Goal: Task Accomplishment & Management: Use online tool/utility

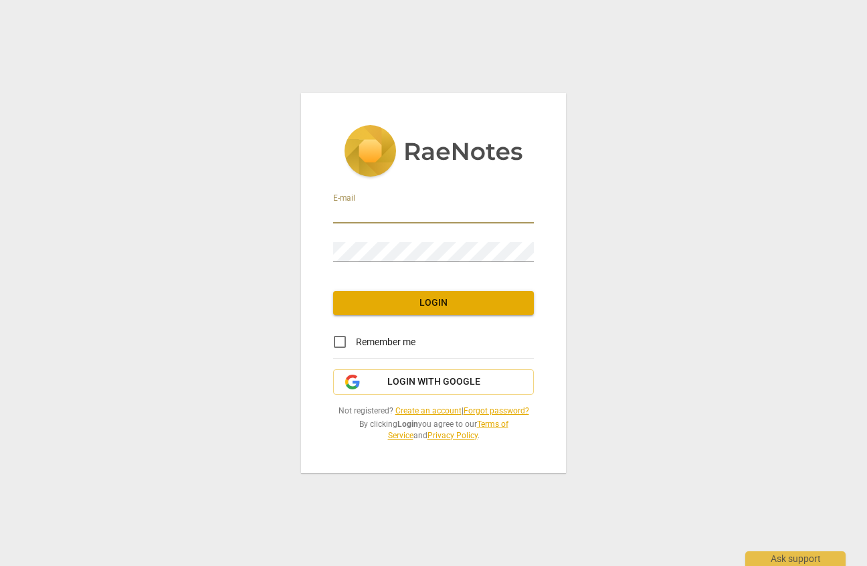
type input "[EMAIL_ADDRESS][DOMAIN_NAME]"
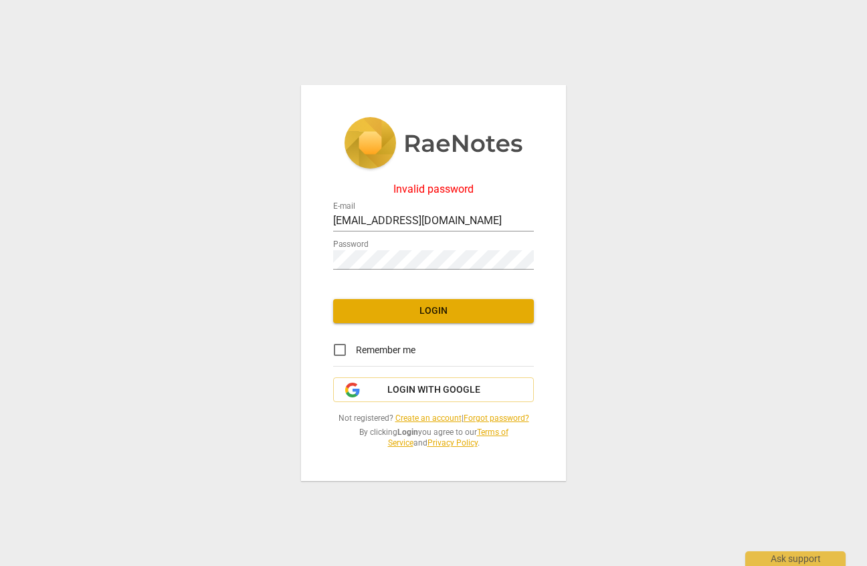
click at [519, 417] on link "Forgot password?" at bounding box center [497, 417] width 66 height 9
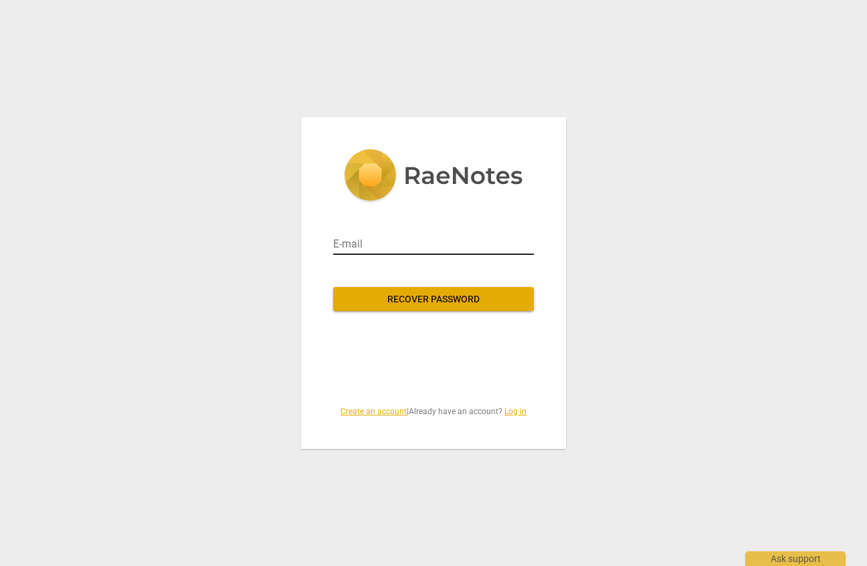
click at [391, 246] on input "email" at bounding box center [433, 244] width 201 height 21
type input "[EMAIL_ADDRESS][DOMAIN_NAME]"
click at [414, 298] on span "Recover password" at bounding box center [433, 299] width 179 height 13
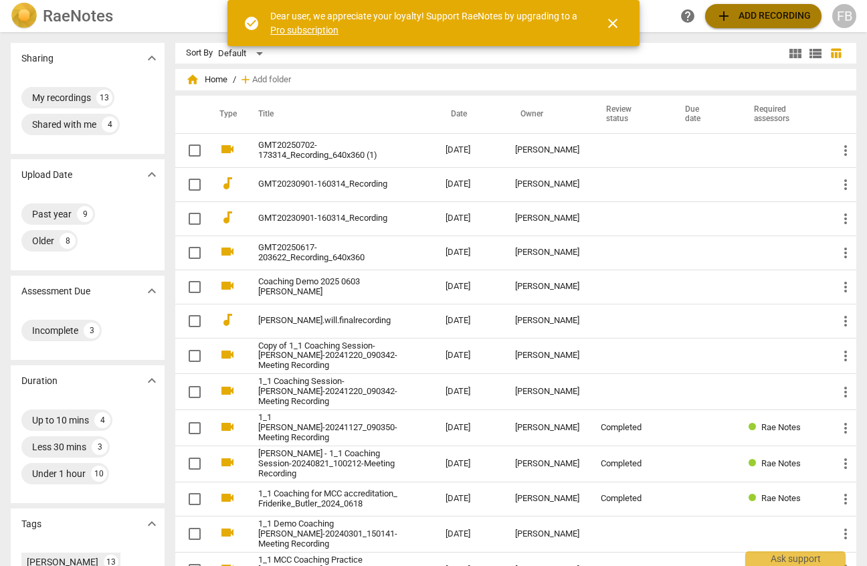
click at [770, 15] on span "add Add recording" at bounding box center [763, 16] width 95 height 16
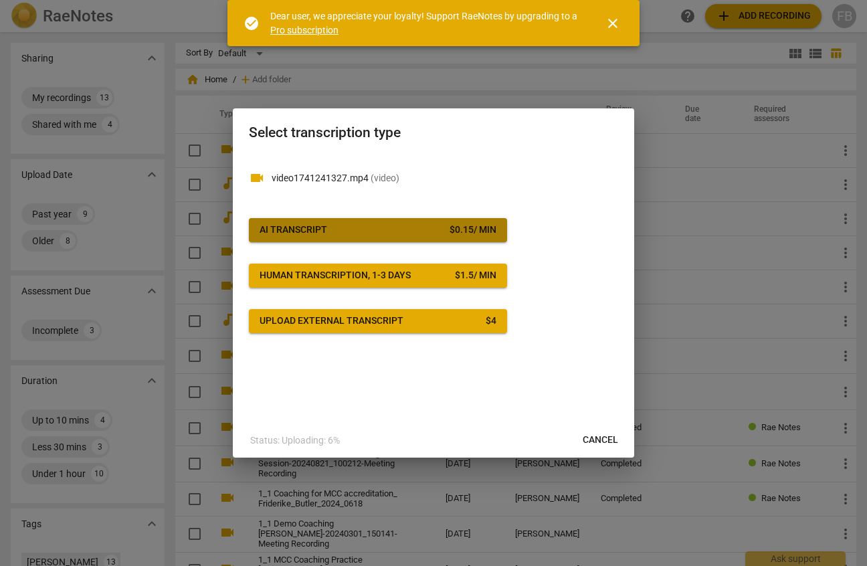
click at [426, 231] on span "AI Transcript $ 0.15 / min" at bounding box center [378, 229] width 237 height 13
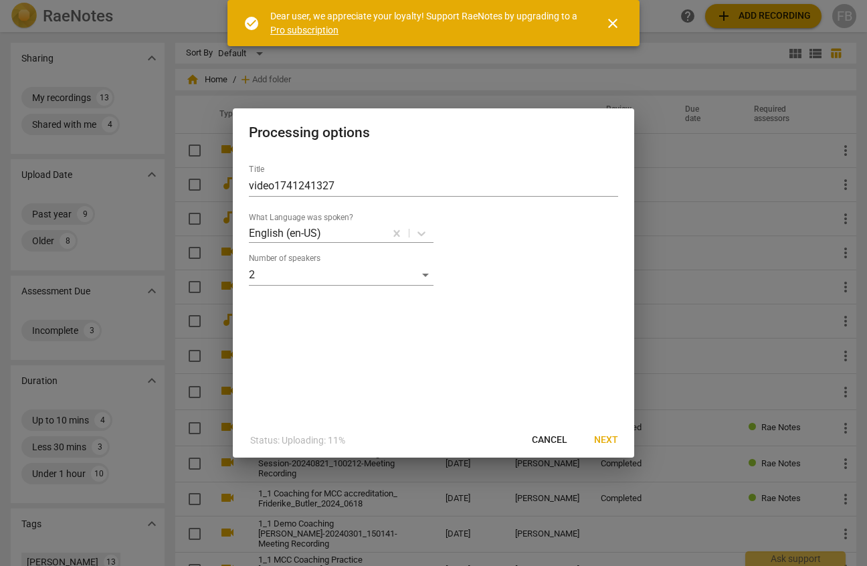
click at [612, 440] on span "Next" at bounding box center [606, 440] width 24 height 13
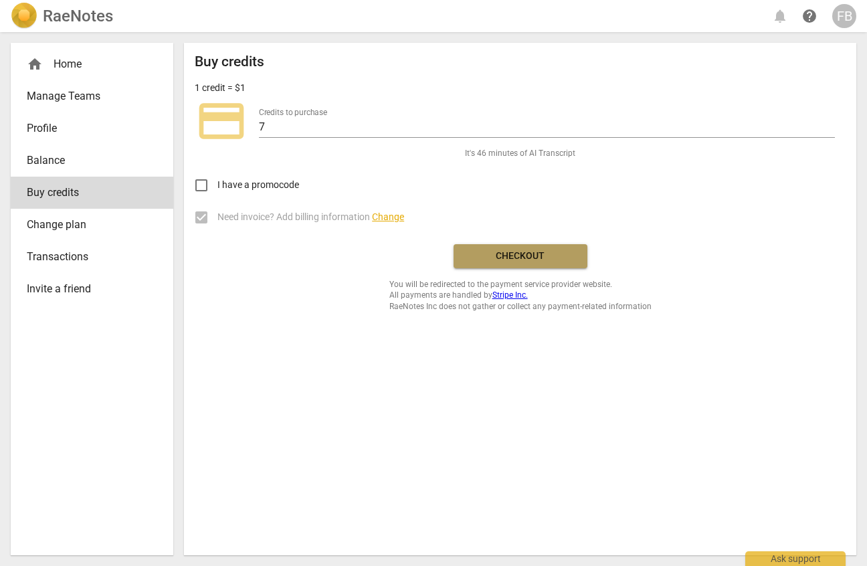
click at [527, 257] on span "Checkout" at bounding box center [520, 256] width 112 height 13
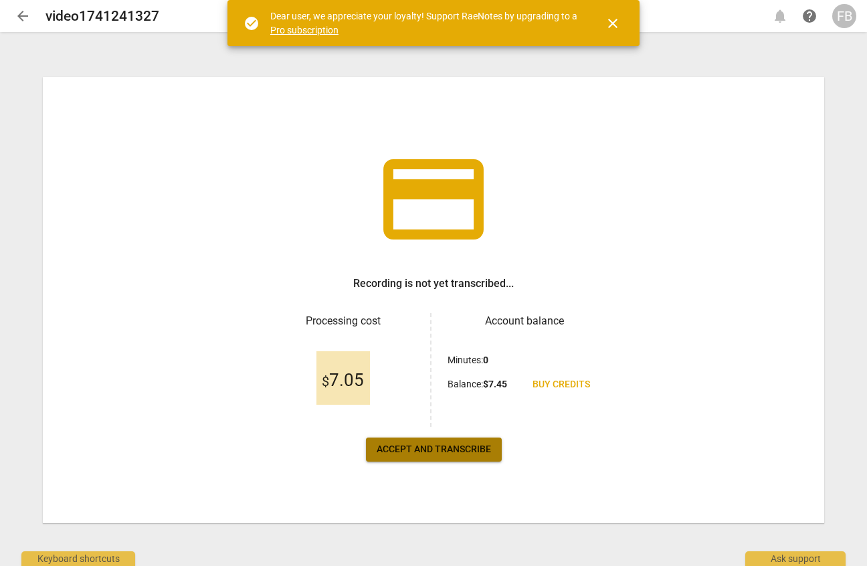
click at [438, 448] on span "Accept and transcribe" at bounding box center [434, 449] width 114 height 13
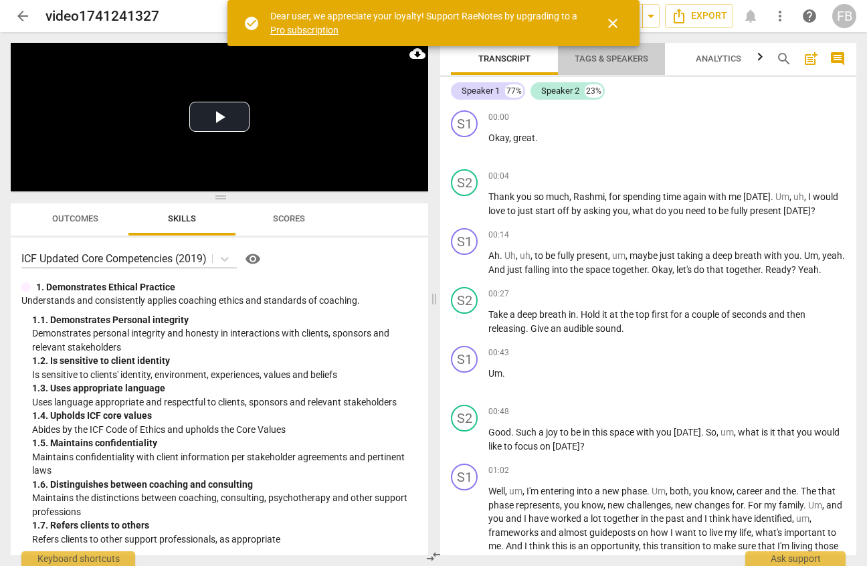
click at [624, 60] on span "Tags & Speakers" at bounding box center [612, 59] width 74 height 10
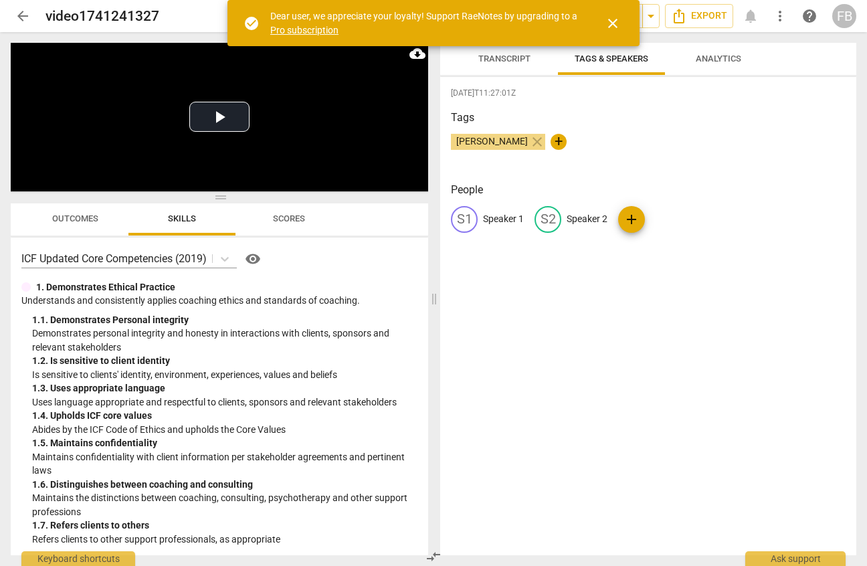
click at [585, 221] on p "Speaker 2" at bounding box center [587, 219] width 41 height 14
type input "Coach"
click at [498, 217] on p "Speaker 1" at bounding box center [503, 219] width 41 height 14
type input "Client"
click at [508, 282] on div "2025-10-10T11:27:01Z Tags Friderike Butler close + People edit Client delete CO…" at bounding box center [648, 316] width 416 height 478
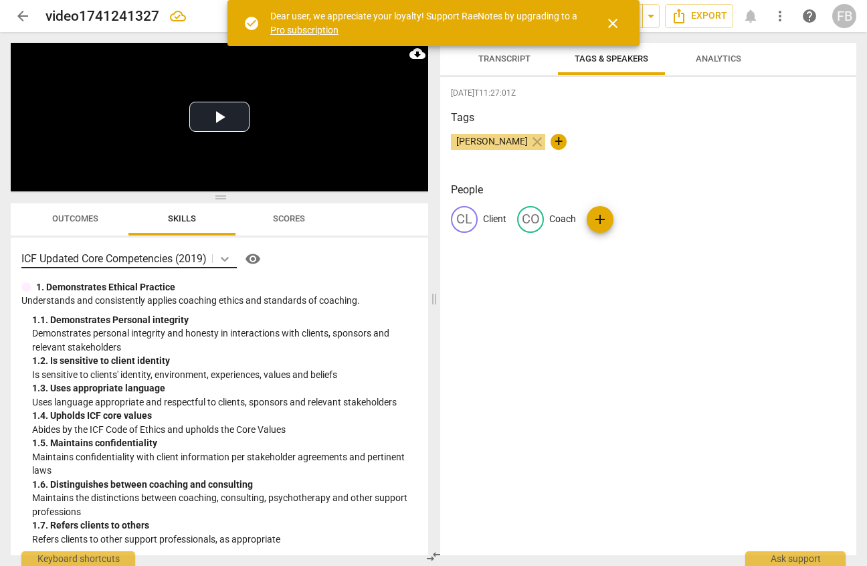
click at [225, 258] on icon at bounding box center [225, 259] width 8 height 5
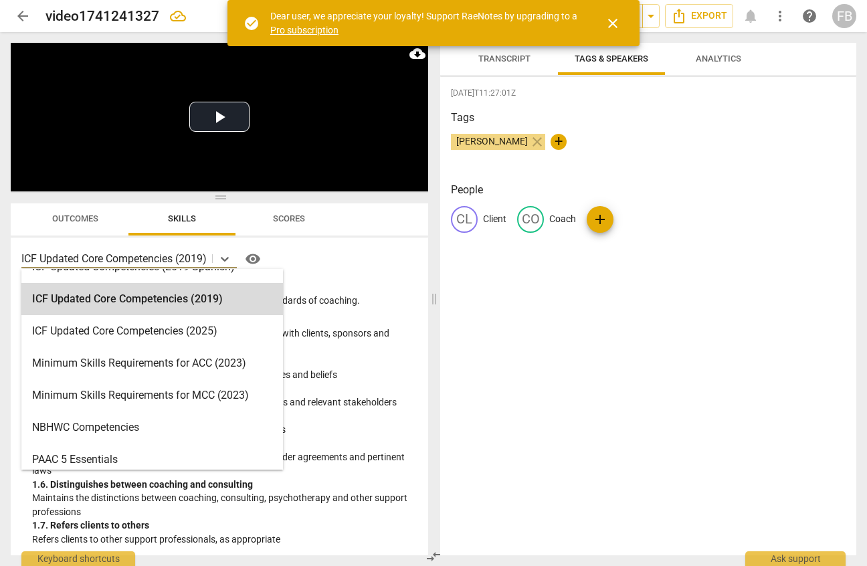
scroll to position [268, 0]
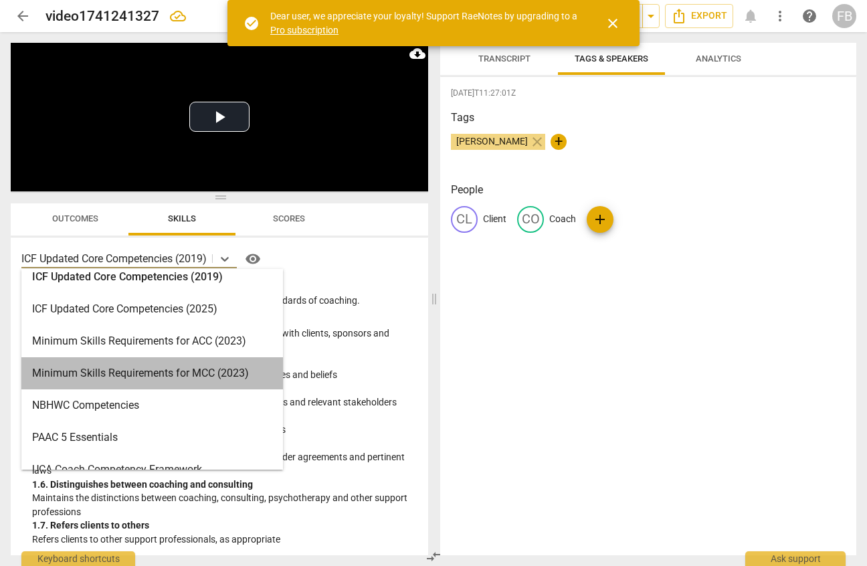
click at [177, 377] on div "Minimum Skills Requirements for MCC (2023)" at bounding box center [152, 373] width 262 height 32
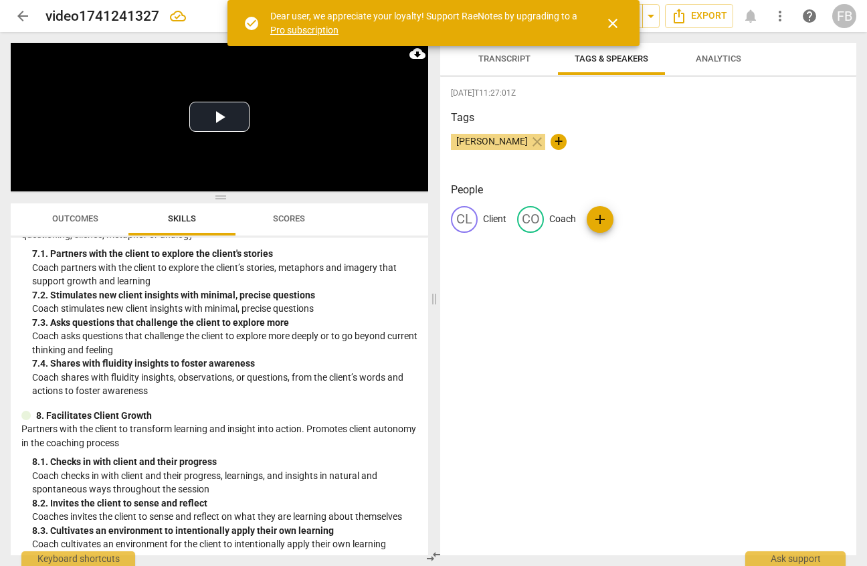
scroll to position [951, 0]
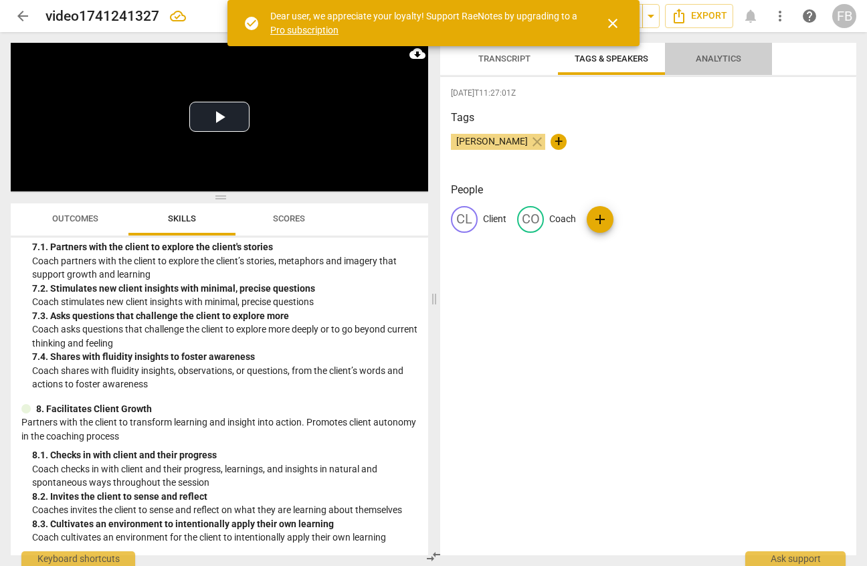
click at [711, 60] on span "Analytics" at bounding box center [718, 59] width 45 height 10
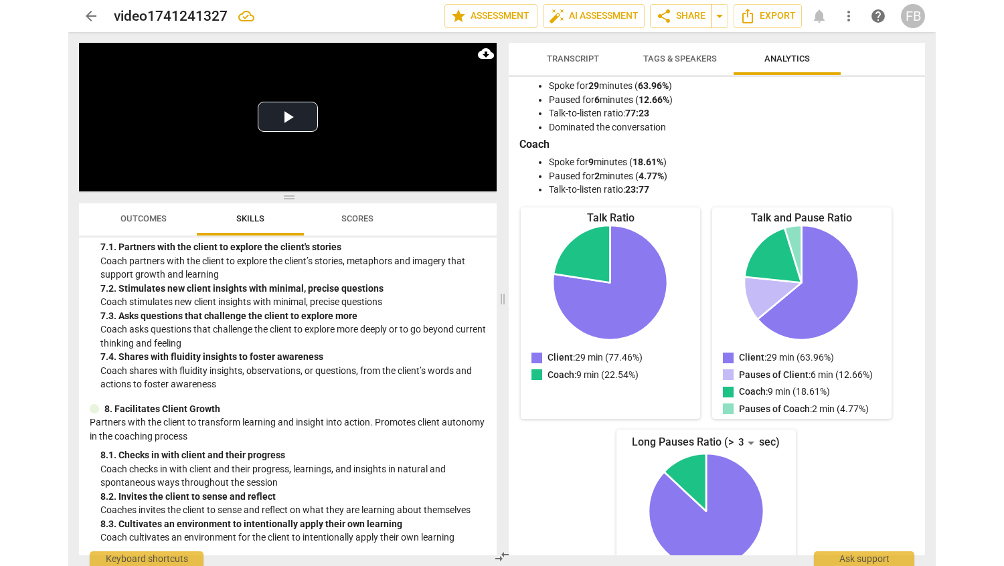
scroll to position [0, 0]
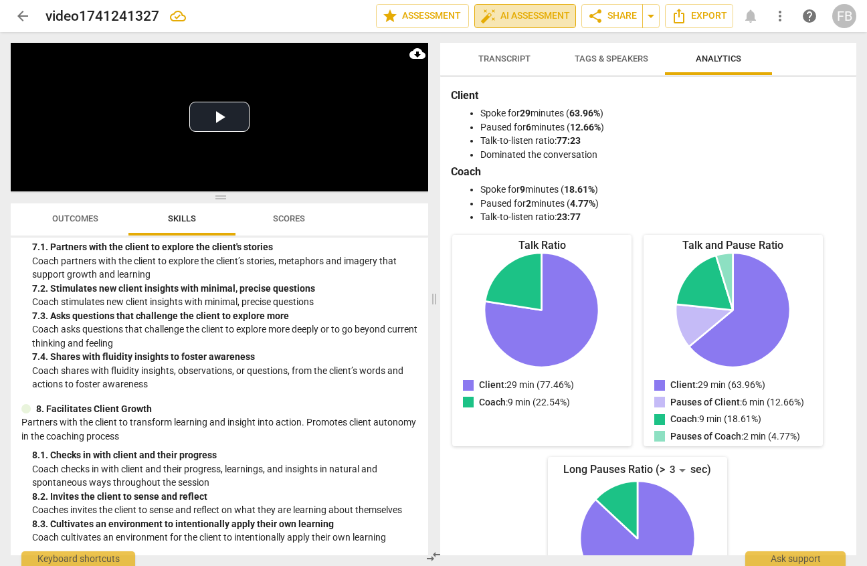
click at [541, 15] on span "auto_fix_high AI Assessment" at bounding box center [525, 16] width 90 height 16
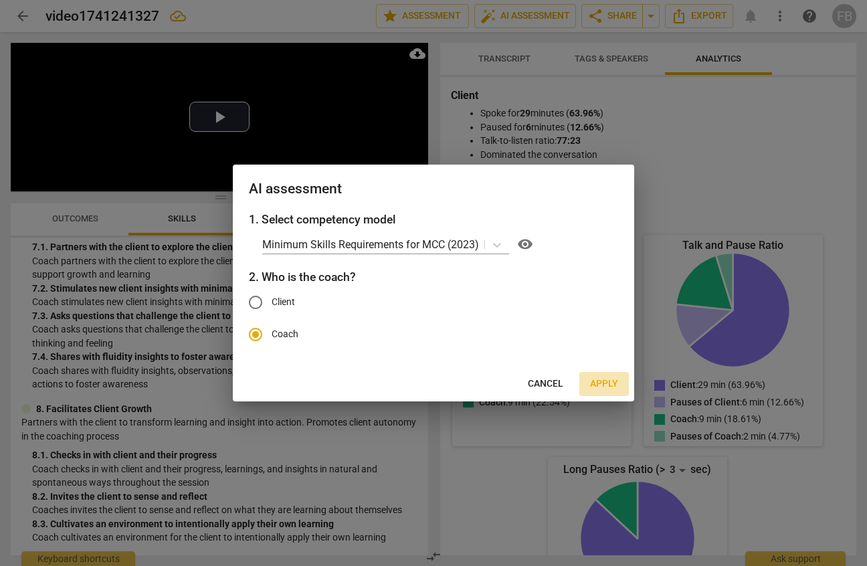
click at [607, 381] on span "Apply" at bounding box center [604, 383] width 28 height 13
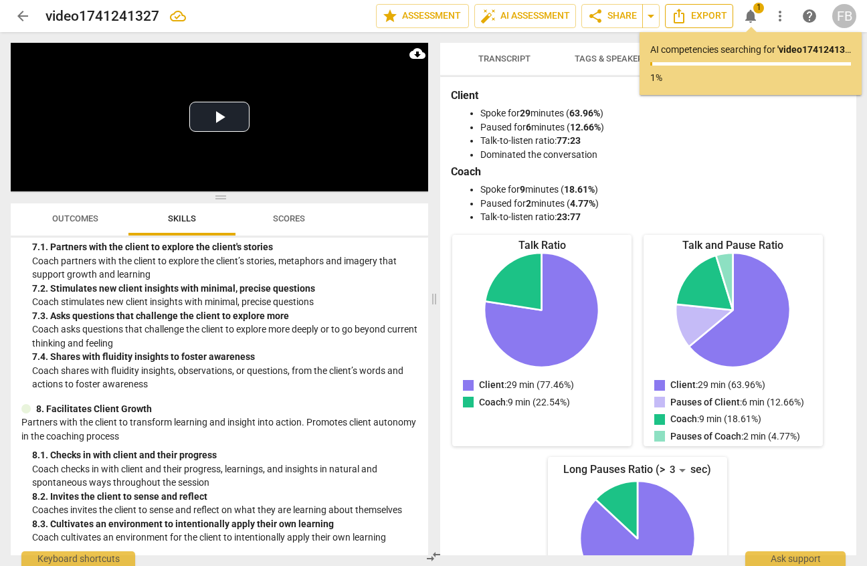
click at [707, 13] on span "Export" at bounding box center [699, 16] width 56 height 16
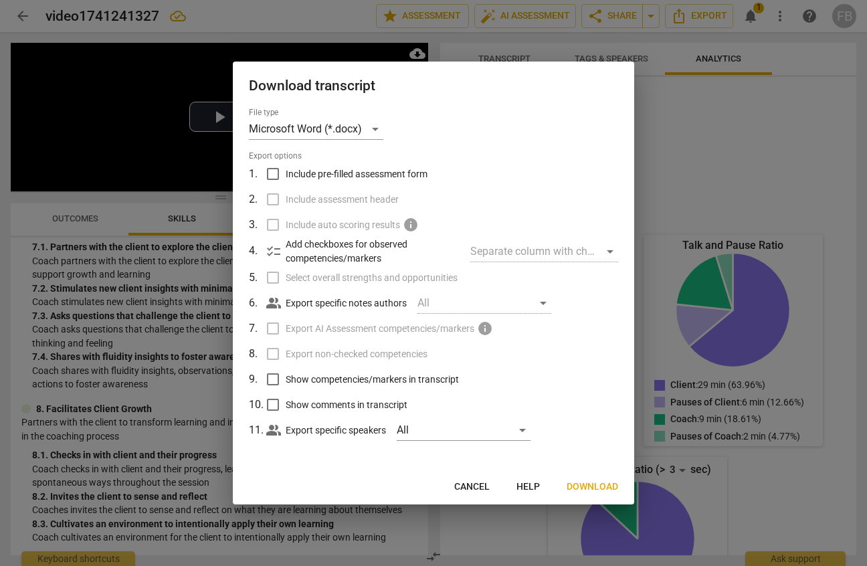
click at [593, 484] on span "Download" at bounding box center [593, 486] width 52 height 13
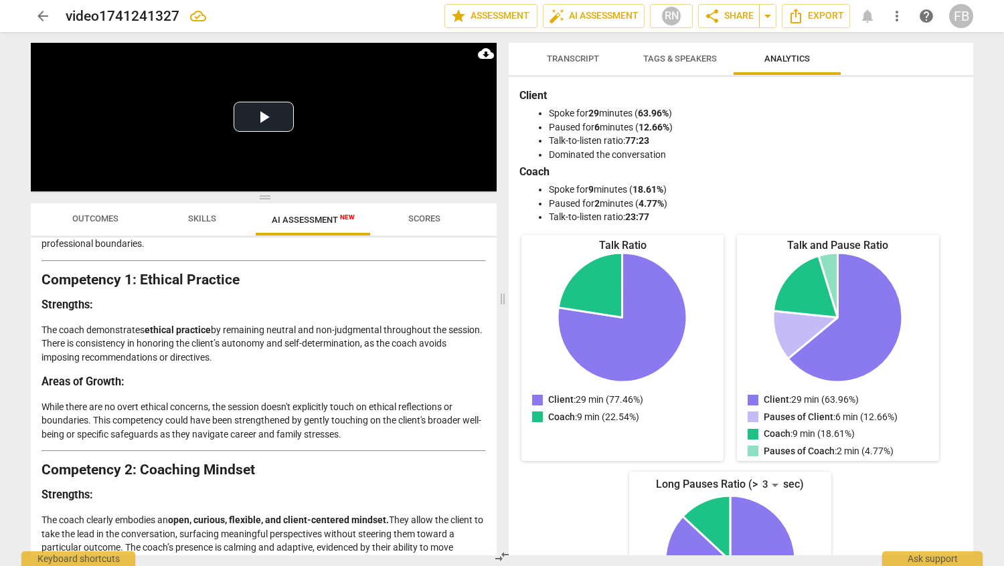
scroll to position [67, 0]
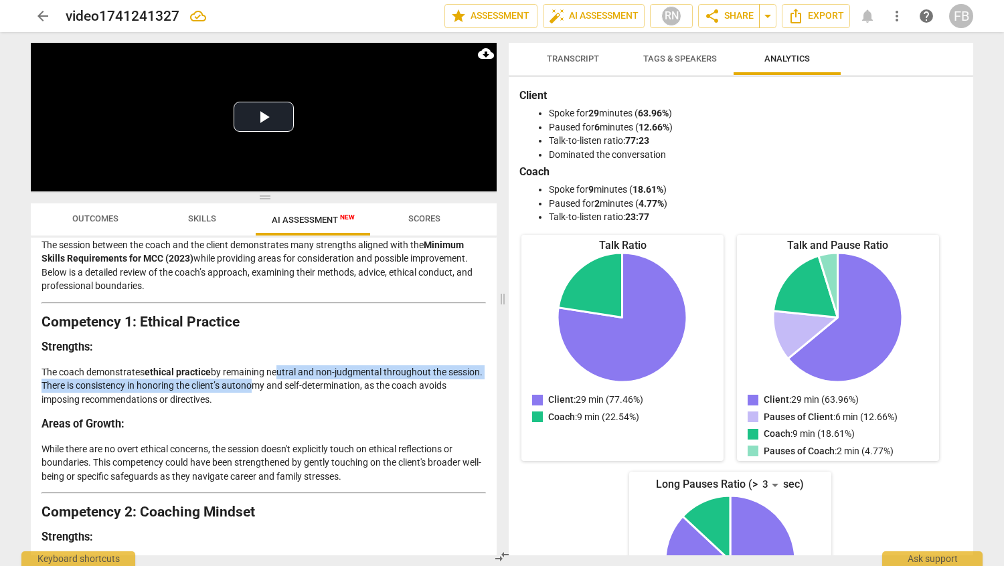
drag, startPoint x: 278, startPoint y: 365, endPoint x: 283, endPoint y: 379, distance: 15.0
click at [283, 379] on p "The coach demonstrates ethical practice by remaining neutral and non-judgmental…" at bounding box center [263, 385] width 444 height 41
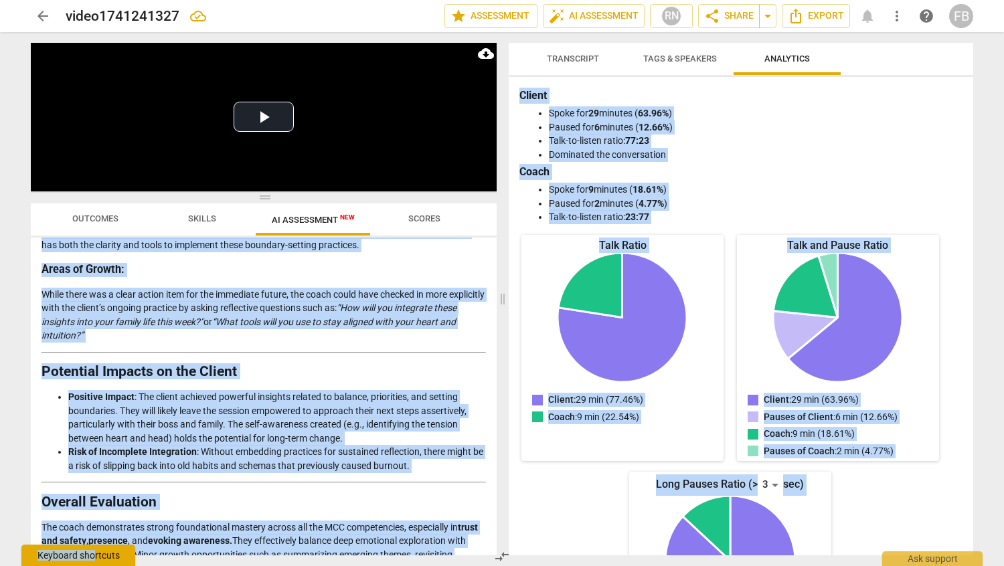
scroll to position [2031, 0]
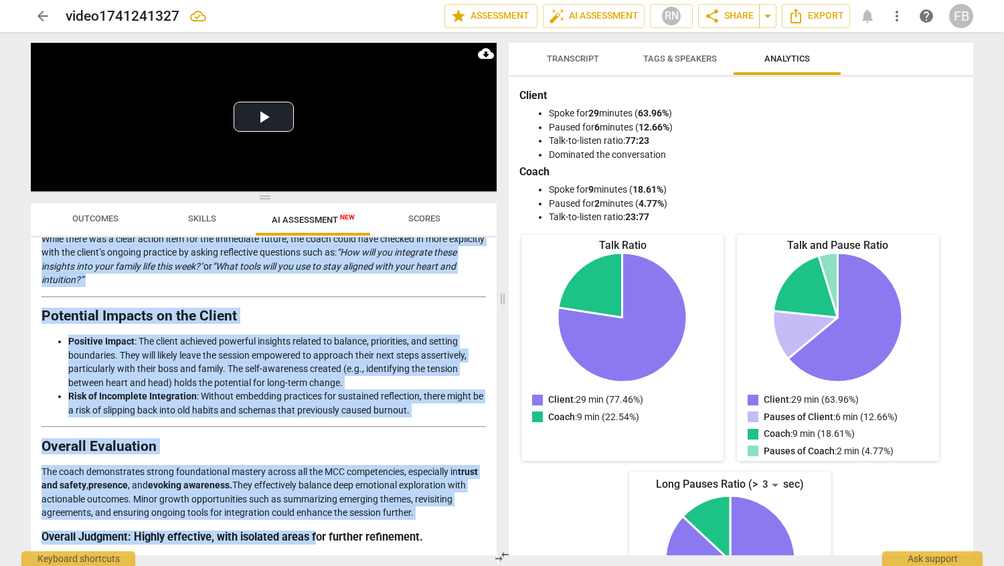
drag, startPoint x: 45, startPoint y: 280, endPoint x: 316, endPoint y: 547, distance: 380.9
click at [316, 547] on div "Disclaimer: AI can make mistakes. Consult a qualified mentor coach before actin…" at bounding box center [264, 397] width 466 height 318
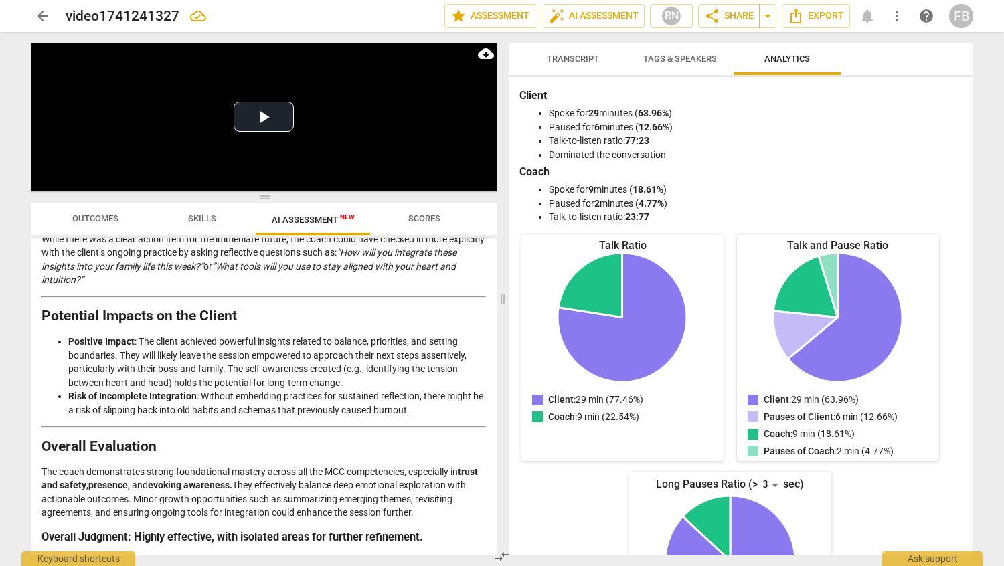
click at [430, 541] on h3 "Overall Judgment : Highly effective, with isolated areas for further refinement." at bounding box center [263, 538] width 444 height 14
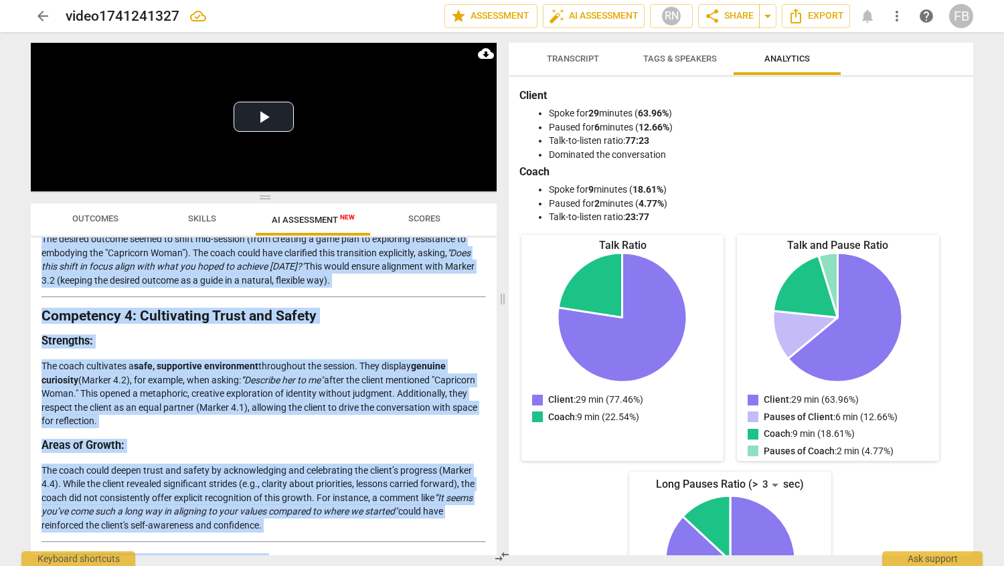
scroll to position [0, 0]
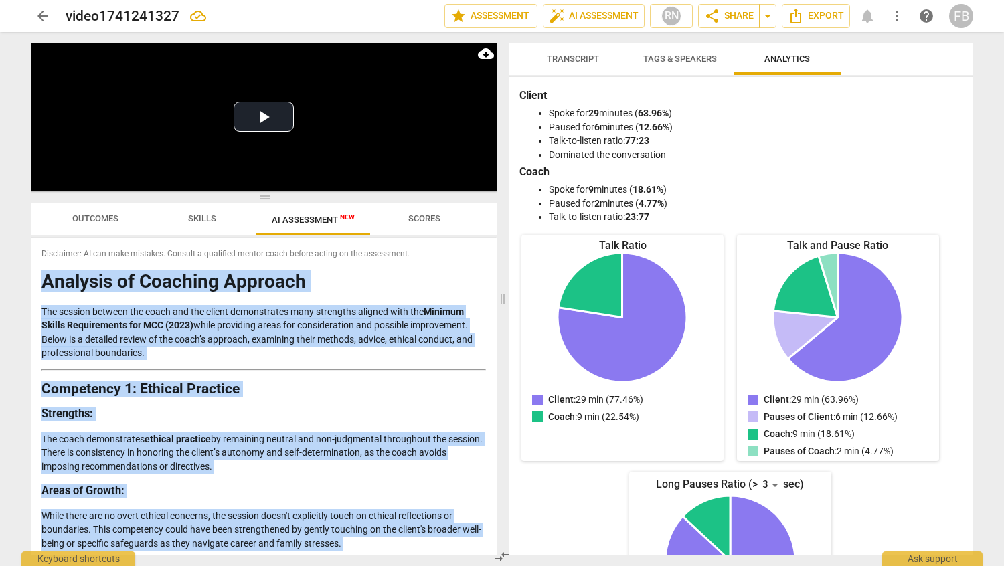
drag, startPoint x: 432, startPoint y: 539, endPoint x: 43, endPoint y: 289, distance: 461.9
copy div "Analysis of Coaching Approach The session between the coach and the client demo…"
